Goal: Book appointment/travel/reservation

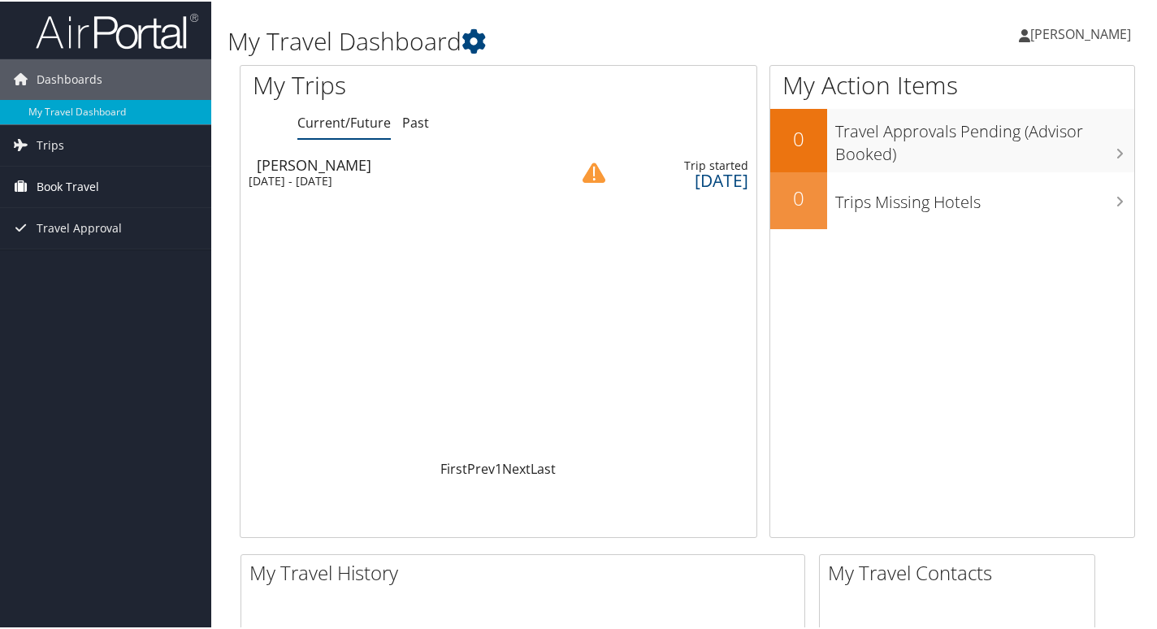
click at [67, 183] on span "Book Travel" at bounding box center [68, 185] width 63 height 41
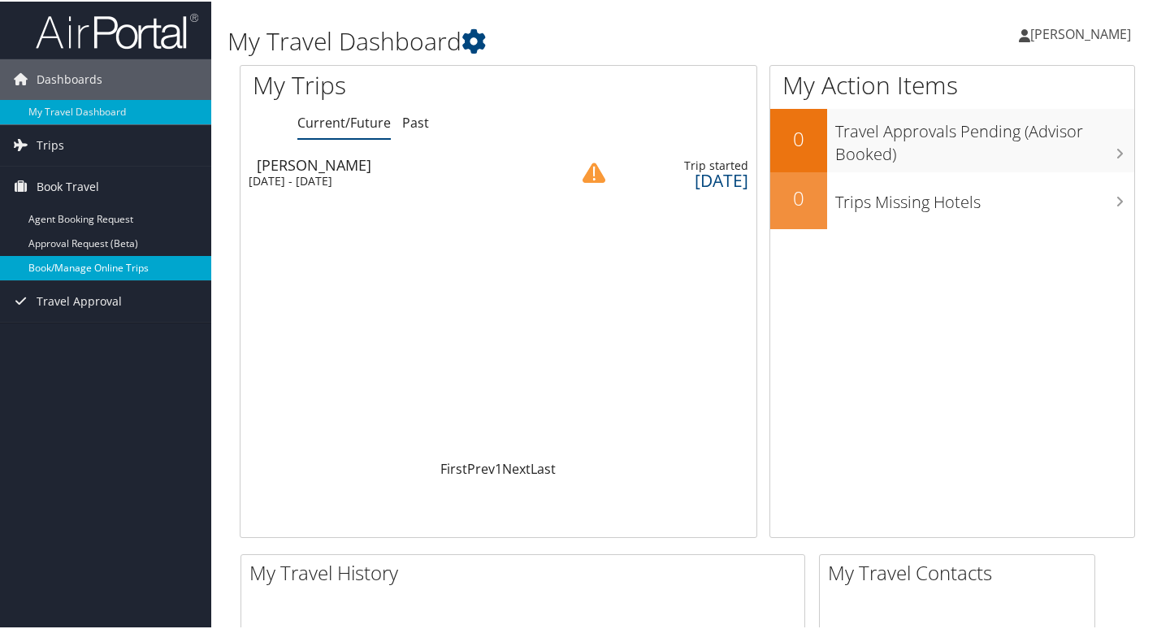
click at [110, 263] on link "Book/Manage Online Trips" at bounding box center [105, 266] width 211 height 24
